Goal: Register for event/course

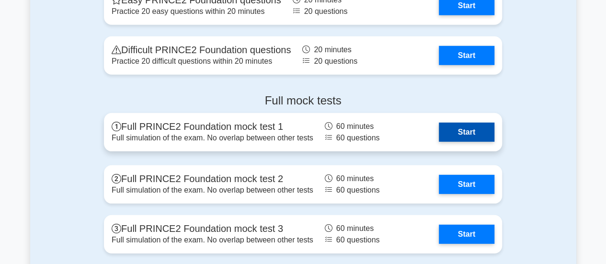
scroll to position [1342, 0]
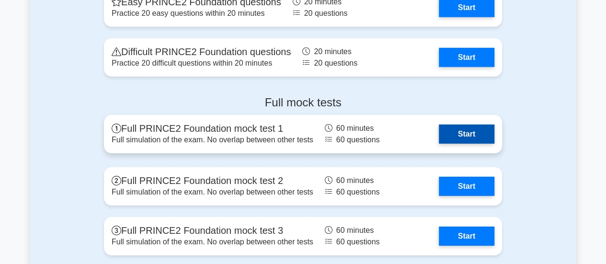
click at [462, 133] on link "Start" at bounding box center [467, 134] width 56 height 19
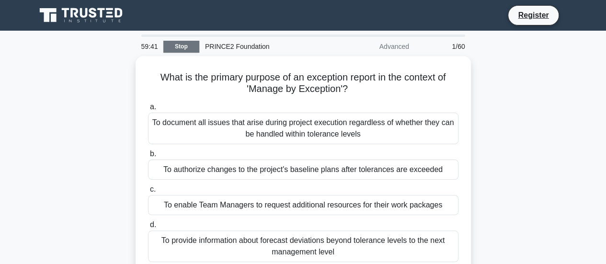
click at [177, 47] on link "Stop" at bounding box center [181, 47] width 36 height 12
